Goal: Find specific page/section: Find specific page/section

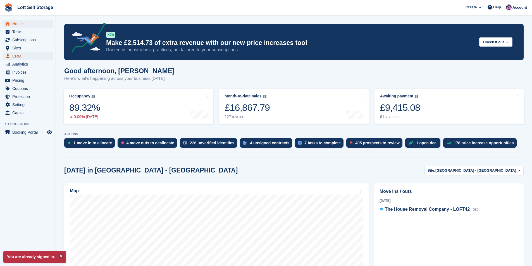
click at [22, 56] on span "CRM" at bounding box center [29, 56] width 34 height 8
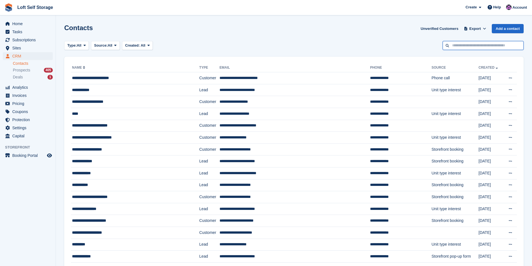
click at [465, 48] on input "text" at bounding box center [483, 45] width 81 height 9
type input "*******"
